Goal: Find specific page/section: Find specific page/section

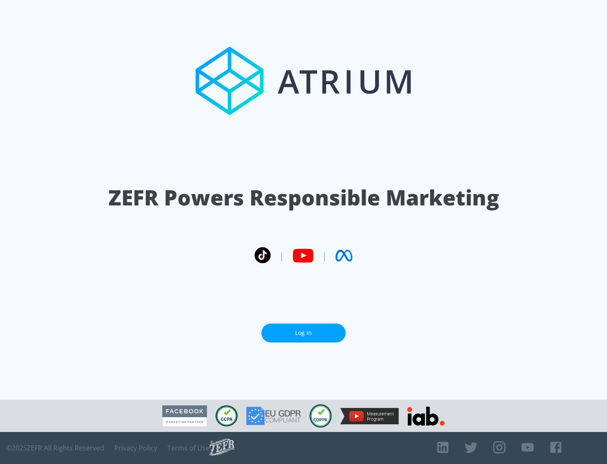
click at [304, 333] on link "Log In" at bounding box center [303, 332] width 84 height 19
